Goal: Task Accomplishment & Management: Manage account settings

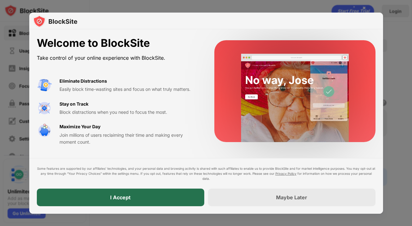
click at [155, 195] on div "I Accept" at bounding box center [120, 198] width 167 height 18
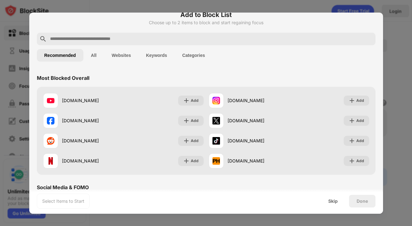
scroll to position [10, 0]
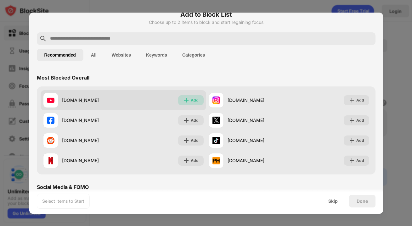
click at [198, 99] on div "Add" at bounding box center [195, 100] width 8 height 6
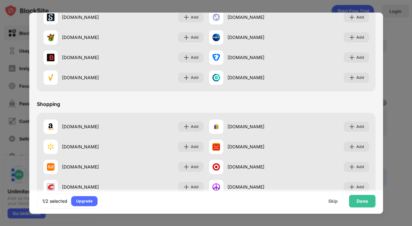
scroll to position [659, 0]
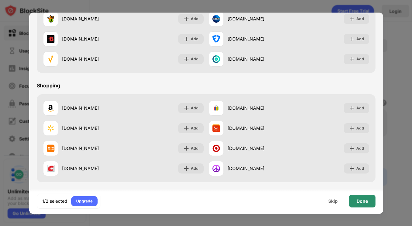
click at [359, 202] on div "Done" at bounding box center [361, 201] width 11 height 5
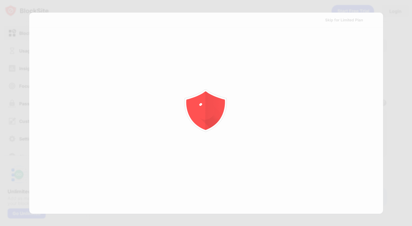
scroll to position [0, 0]
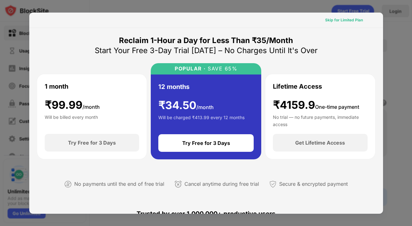
click at [344, 18] on div "Skip for Limited Plan" at bounding box center [344, 20] width 38 height 6
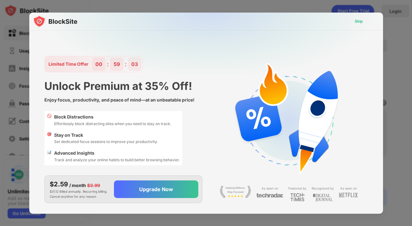
click at [360, 21] on div "Skip" at bounding box center [358, 21] width 8 height 6
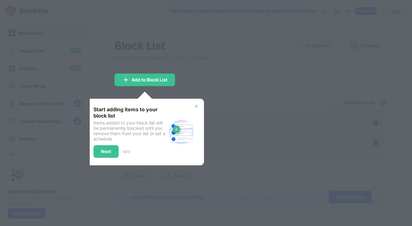
click at [243, 86] on div at bounding box center [206, 113] width 412 height 226
click at [197, 107] on img at bounding box center [196, 106] width 5 height 5
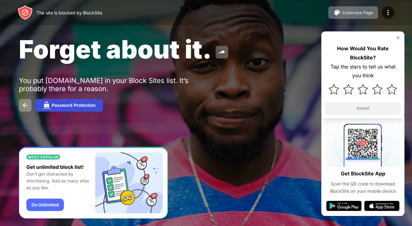
click at [69, 107] on div "Password Protection" at bounding box center [74, 105] width 44 height 5
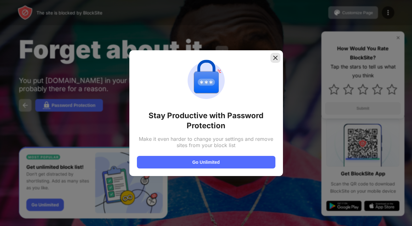
click at [276, 55] on img at bounding box center [275, 58] width 6 height 6
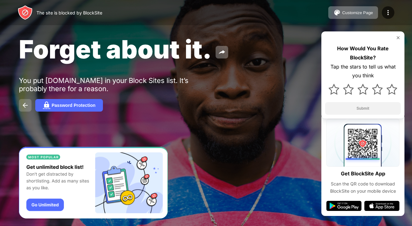
click at [23, 105] on img at bounding box center [25, 106] width 8 height 8
